Goal: Navigation & Orientation: Find specific page/section

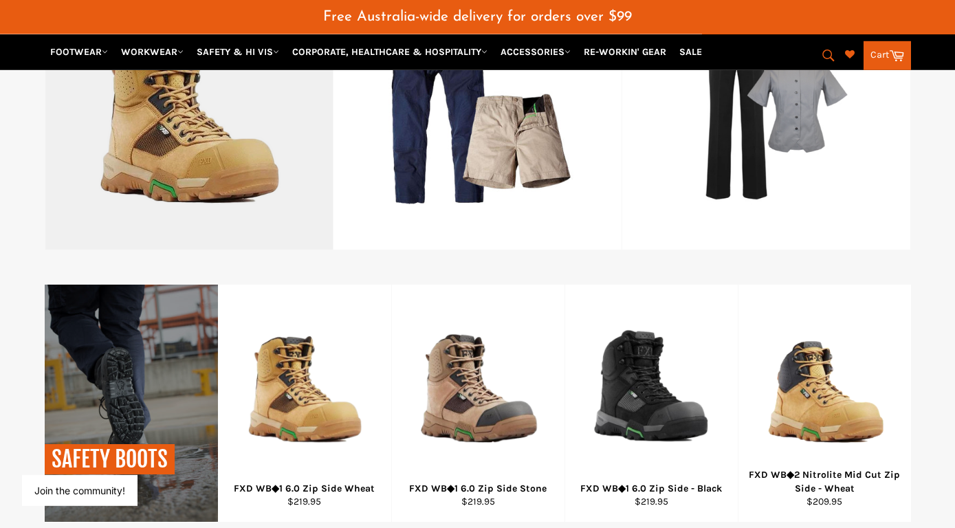
scroll to position [877, 0]
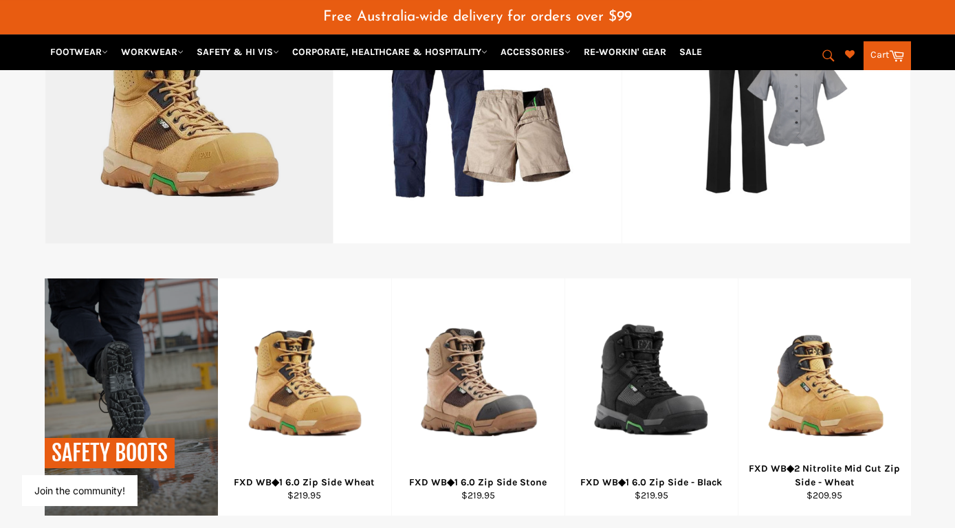
click at [161, 182] on link "FOOTWEAR View all" at bounding box center [189, 62] width 289 height 364
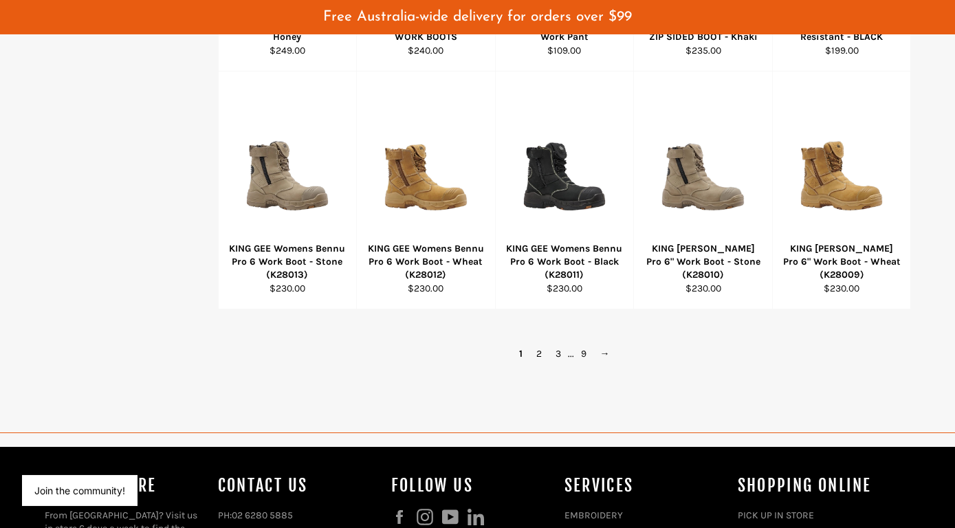
scroll to position [1007, 0]
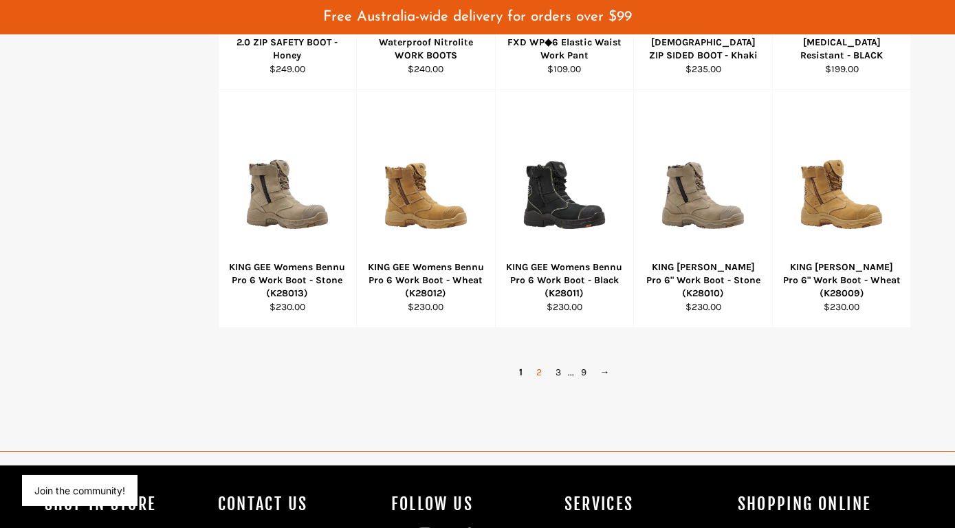
click at [538, 364] on link "2" at bounding box center [538, 372] width 19 height 20
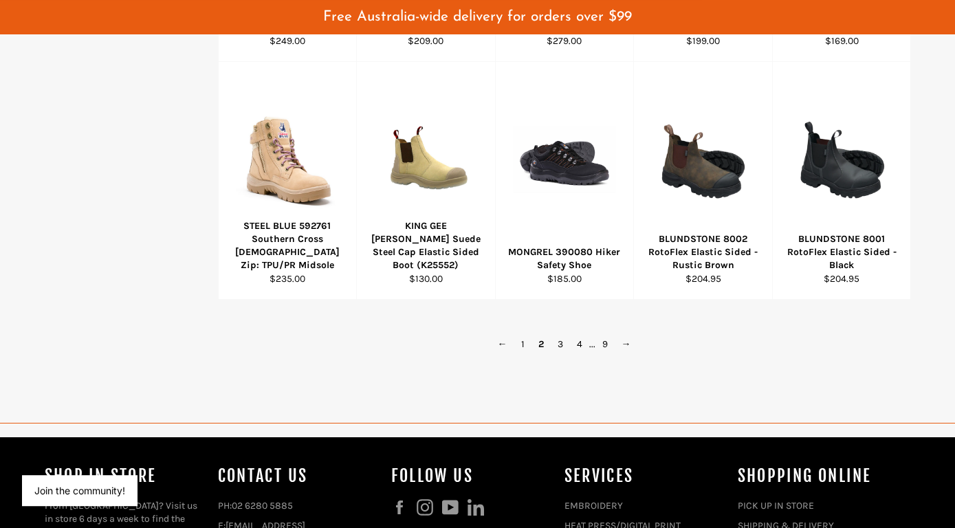
scroll to position [1036, 0]
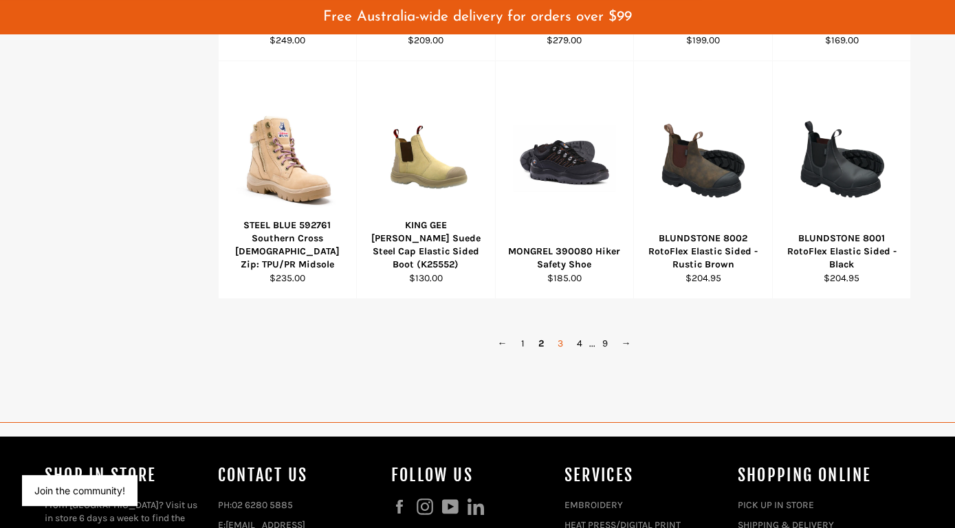
click at [557, 333] on link "3" at bounding box center [560, 343] width 19 height 20
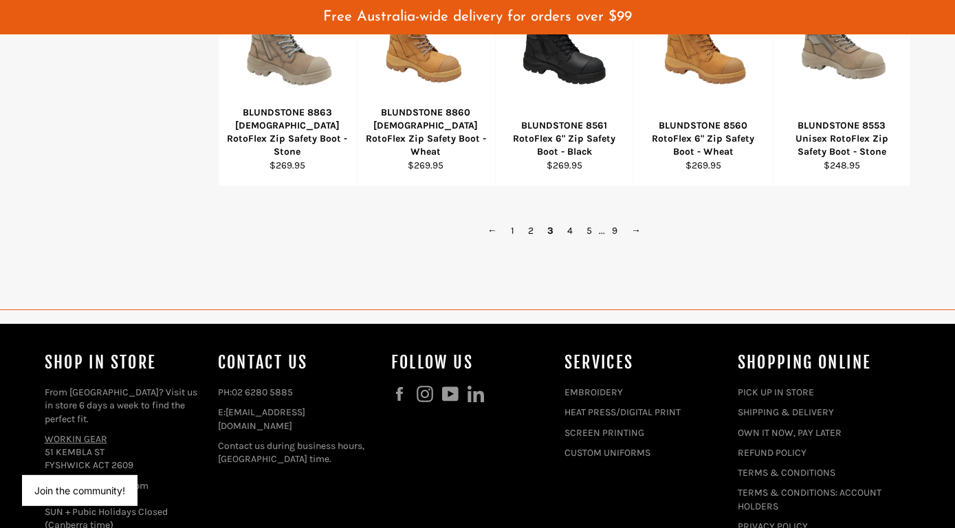
scroll to position [1152, 0]
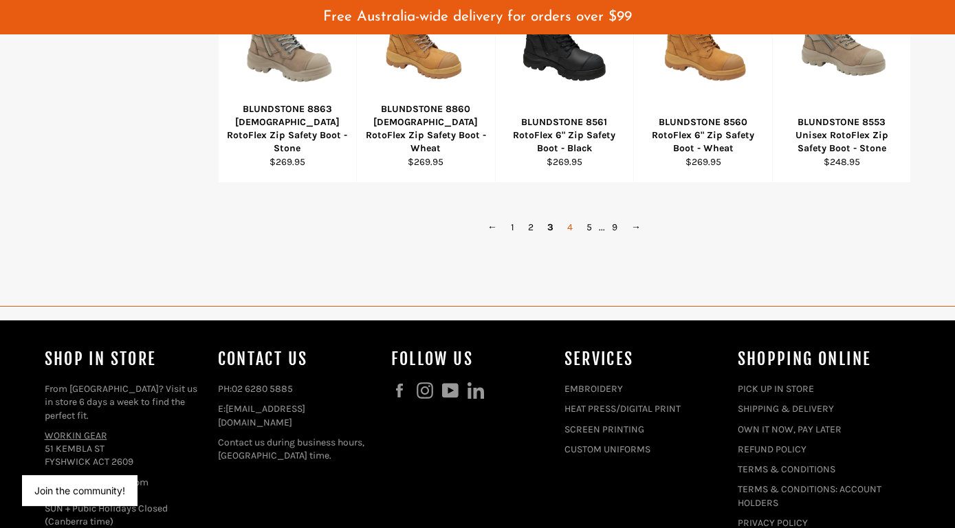
click at [565, 219] on link "4" at bounding box center [569, 227] width 19 height 20
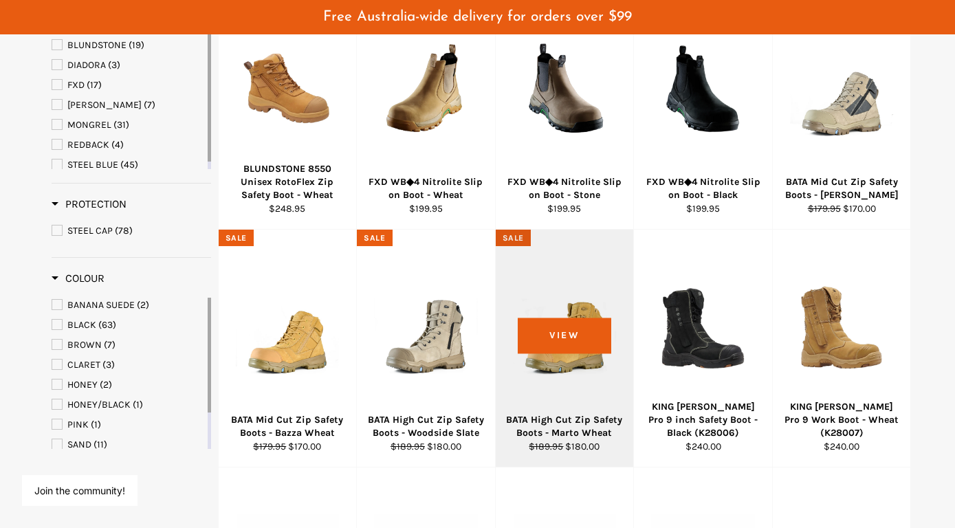
scroll to position [431, 0]
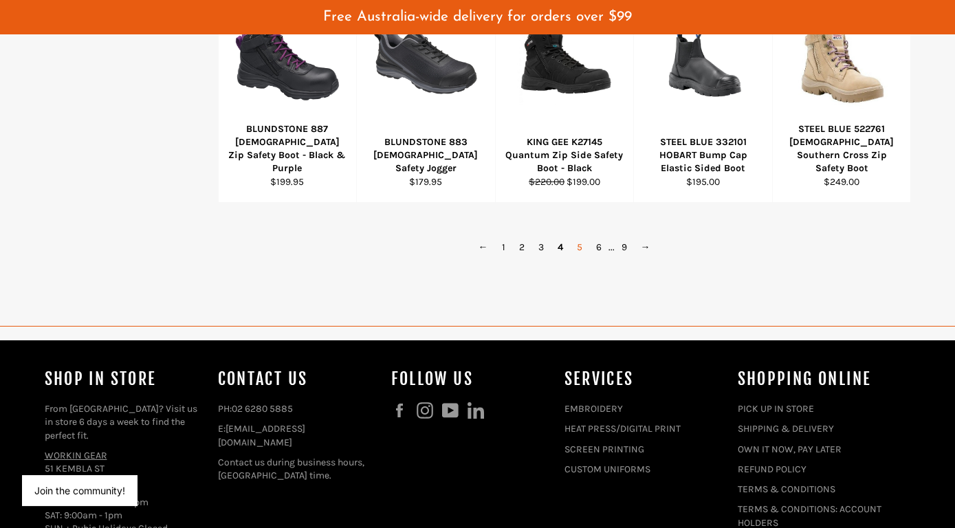
click at [575, 237] on link "5" at bounding box center [579, 247] width 19 height 20
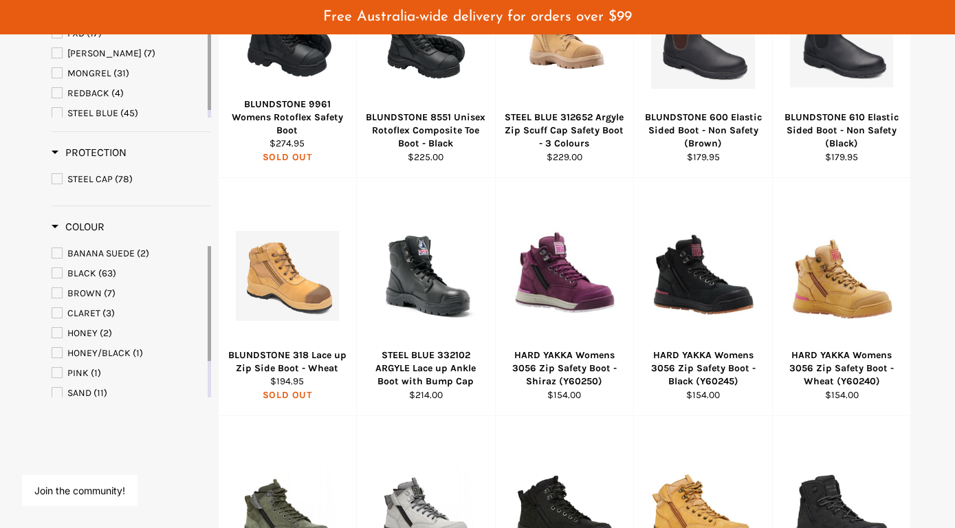
scroll to position [444, 0]
